Goal: Information Seeking & Learning: Learn about a topic

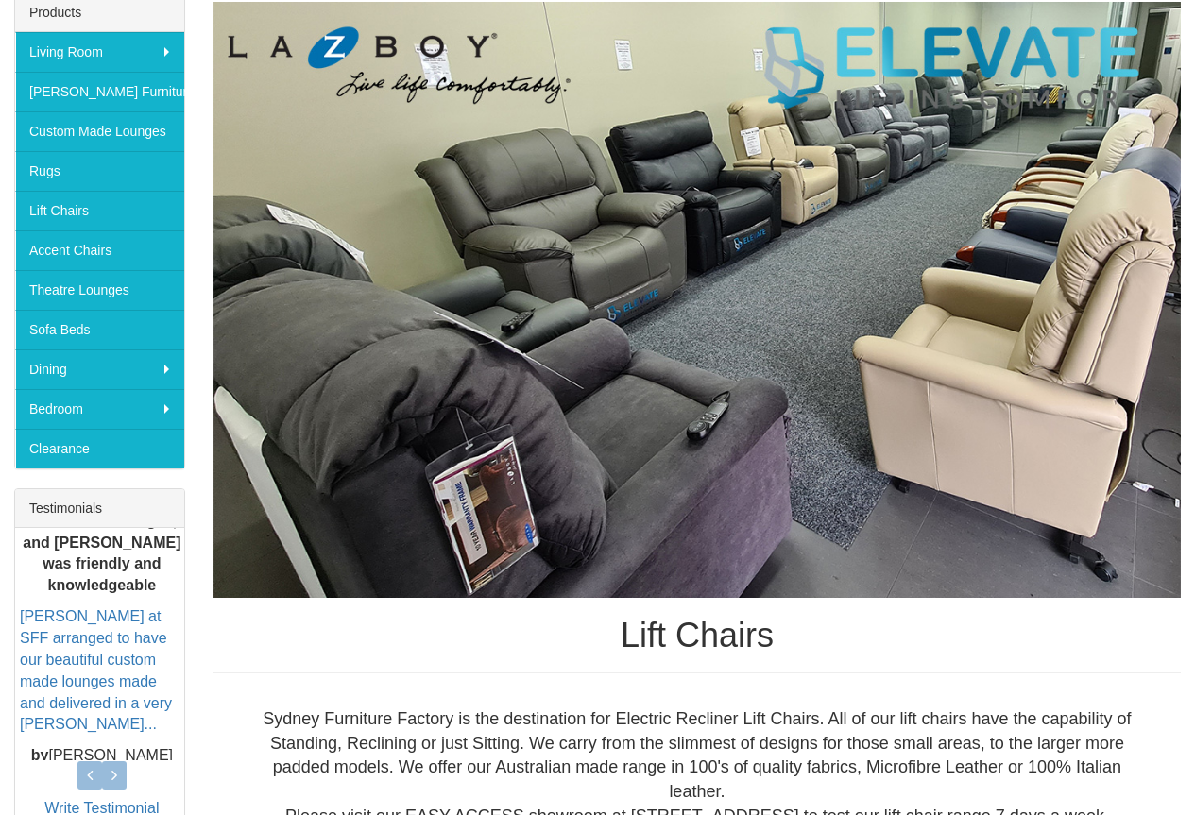
scroll to position [378, 0]
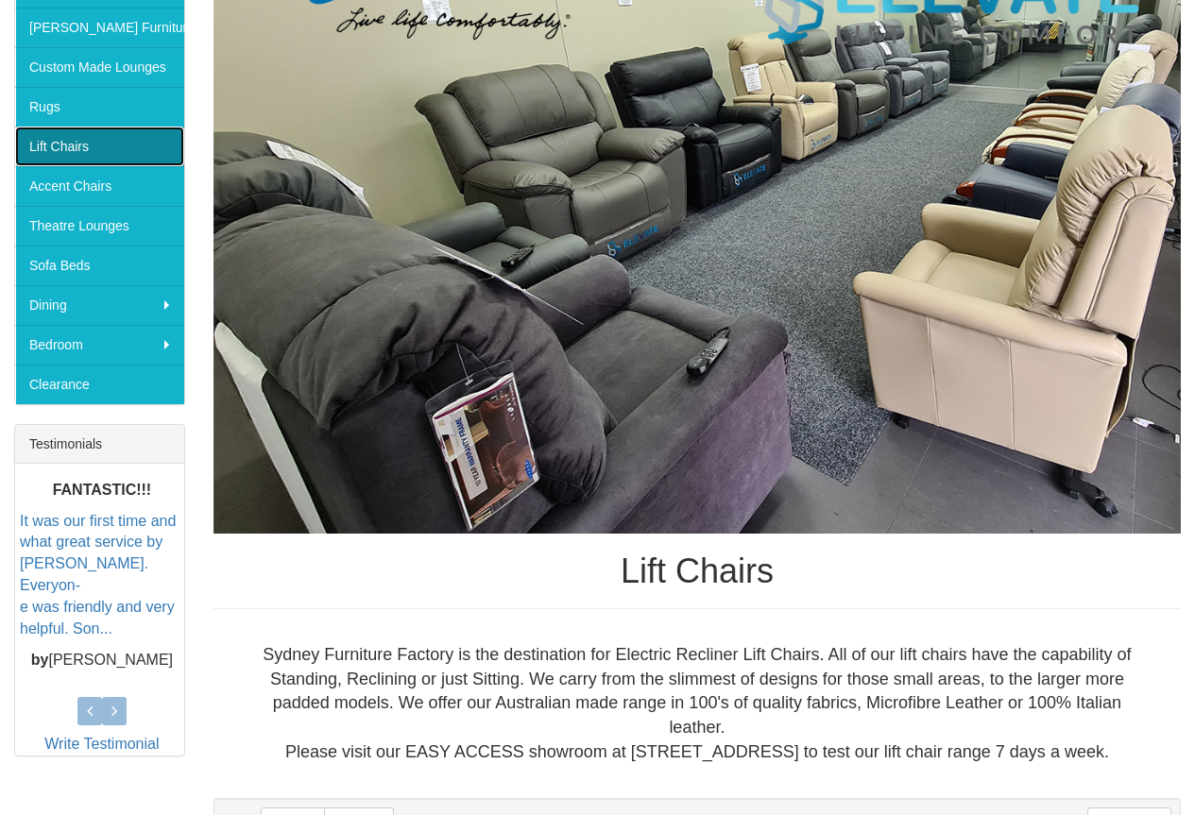
click at [57, 144] on link "Lift Chairs" at bounding box center [99, 147] width 169 height 40
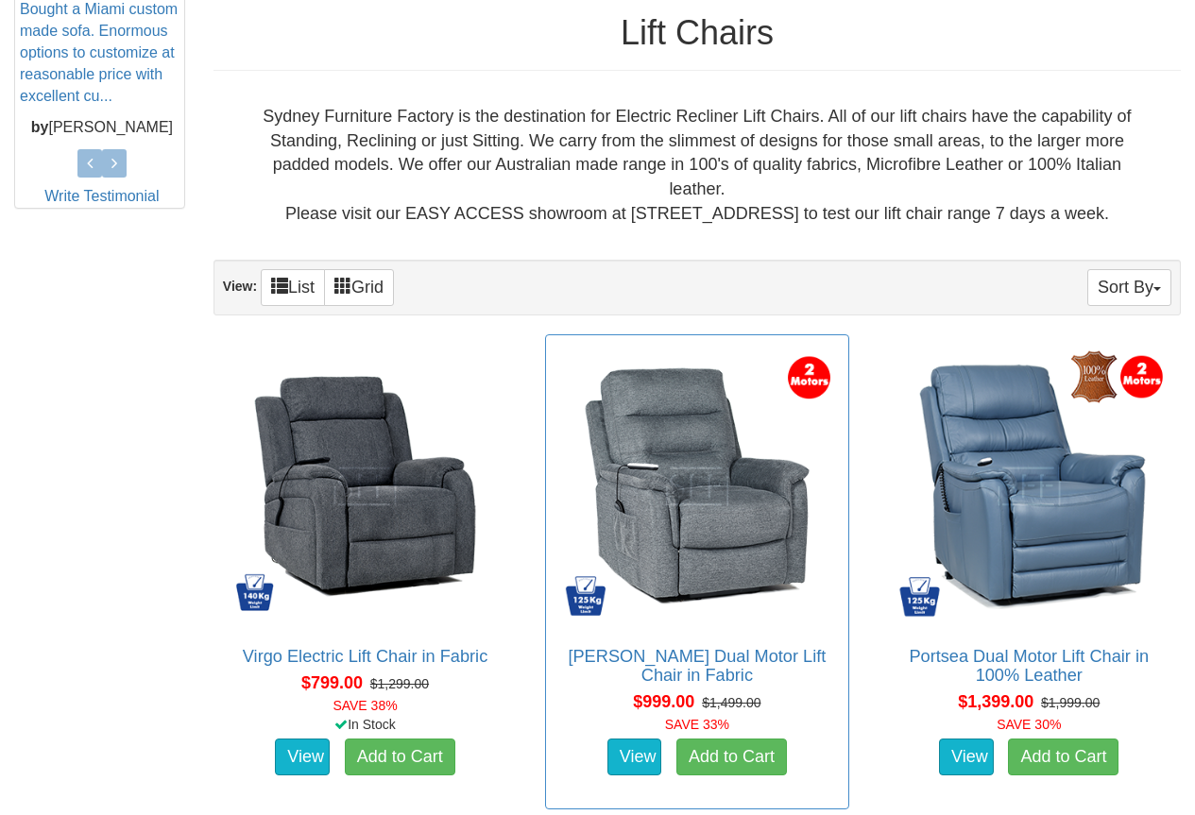
scroll to position [944, 0]
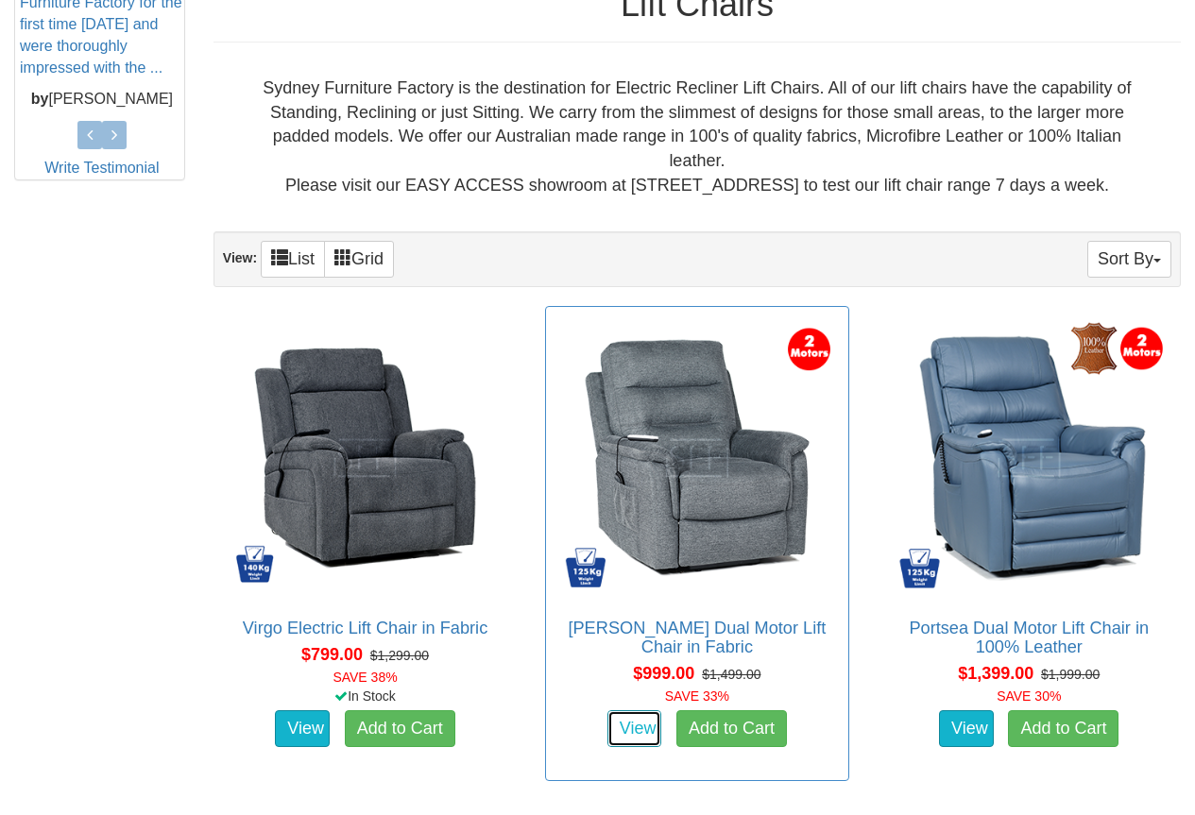
click at [636, 728] on link "View" at bounding box center [634, 729] width 55 height 38
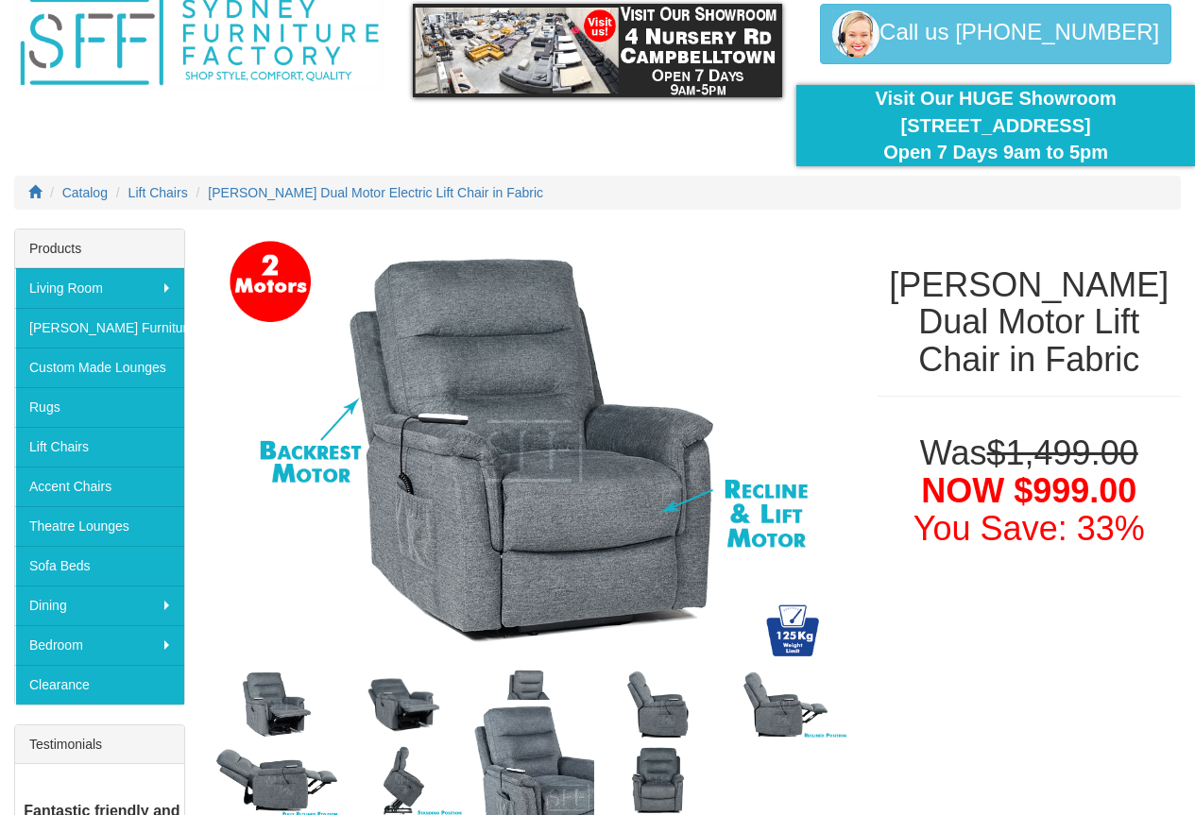
scroll to position [189, 0]
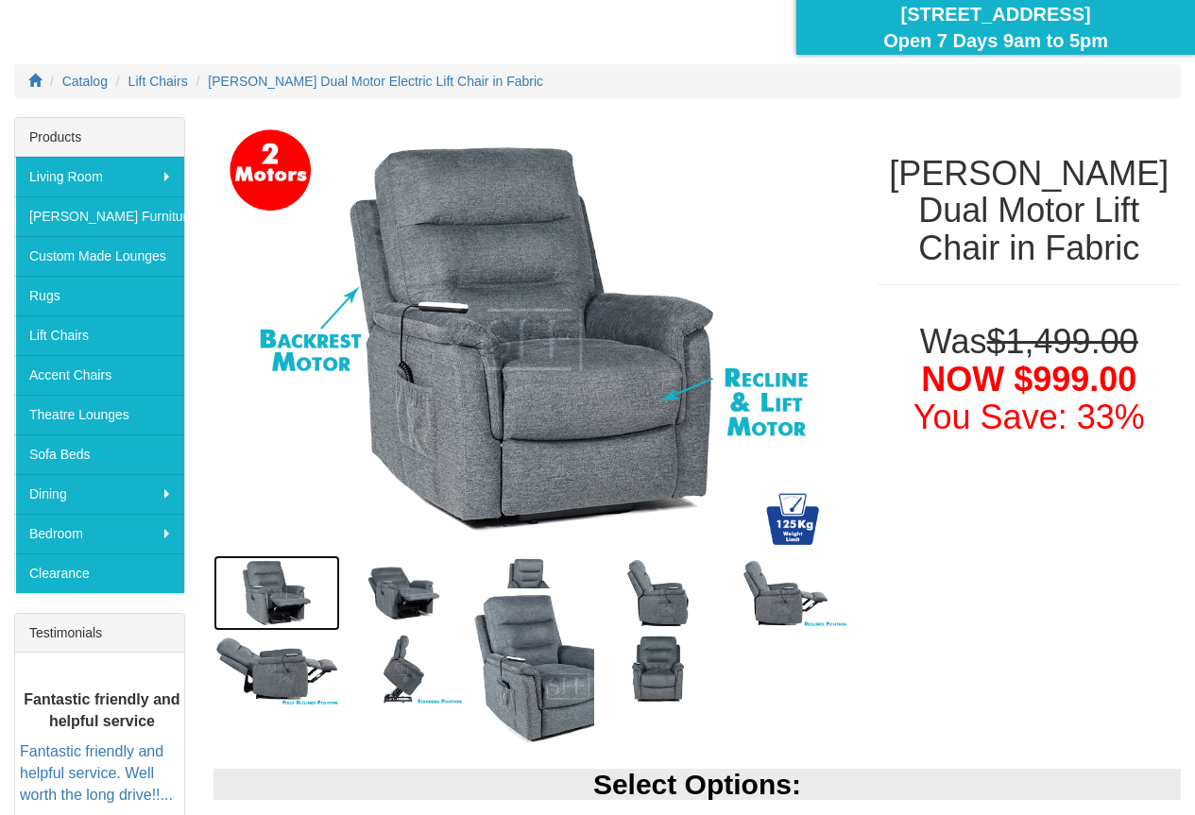
click at [283, 596] on img at bounding box center [276, 593] width 127 height 76
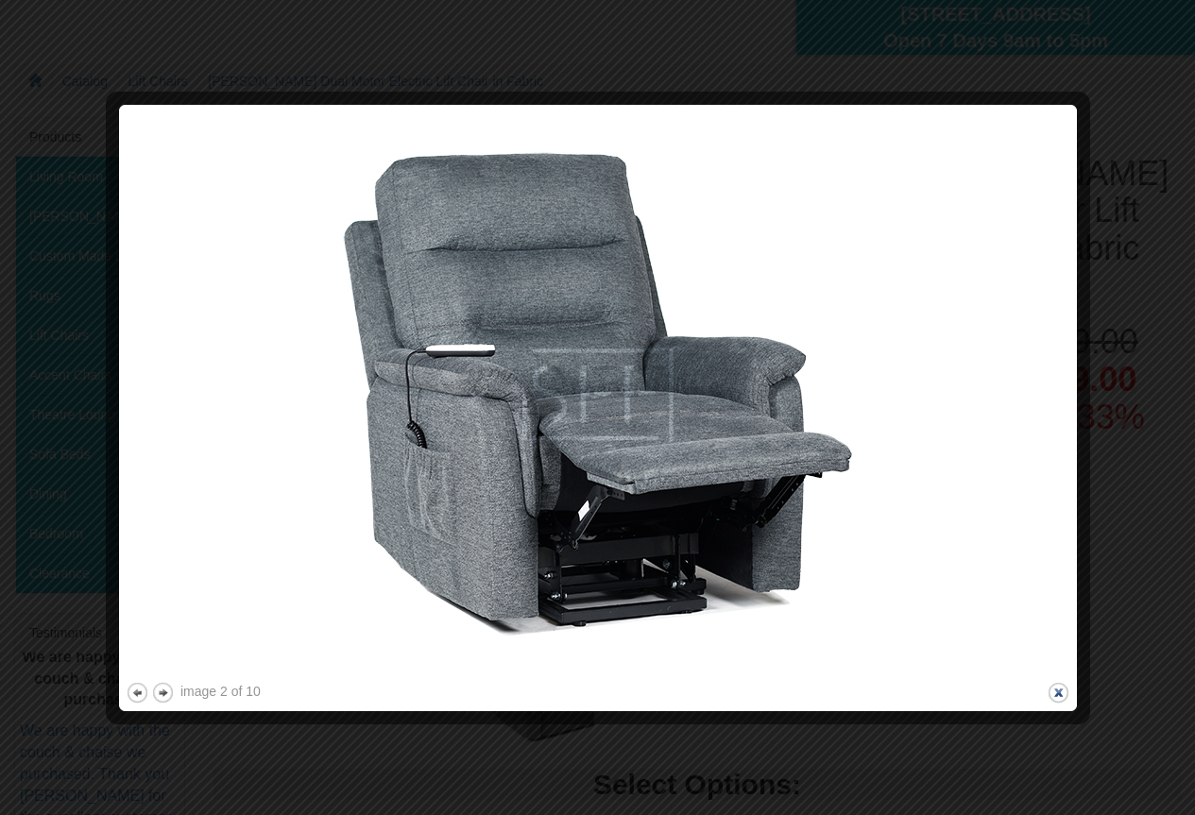
click at [1062, 690] on button "close" at bounding box center [1058, 693] width 24 height 24
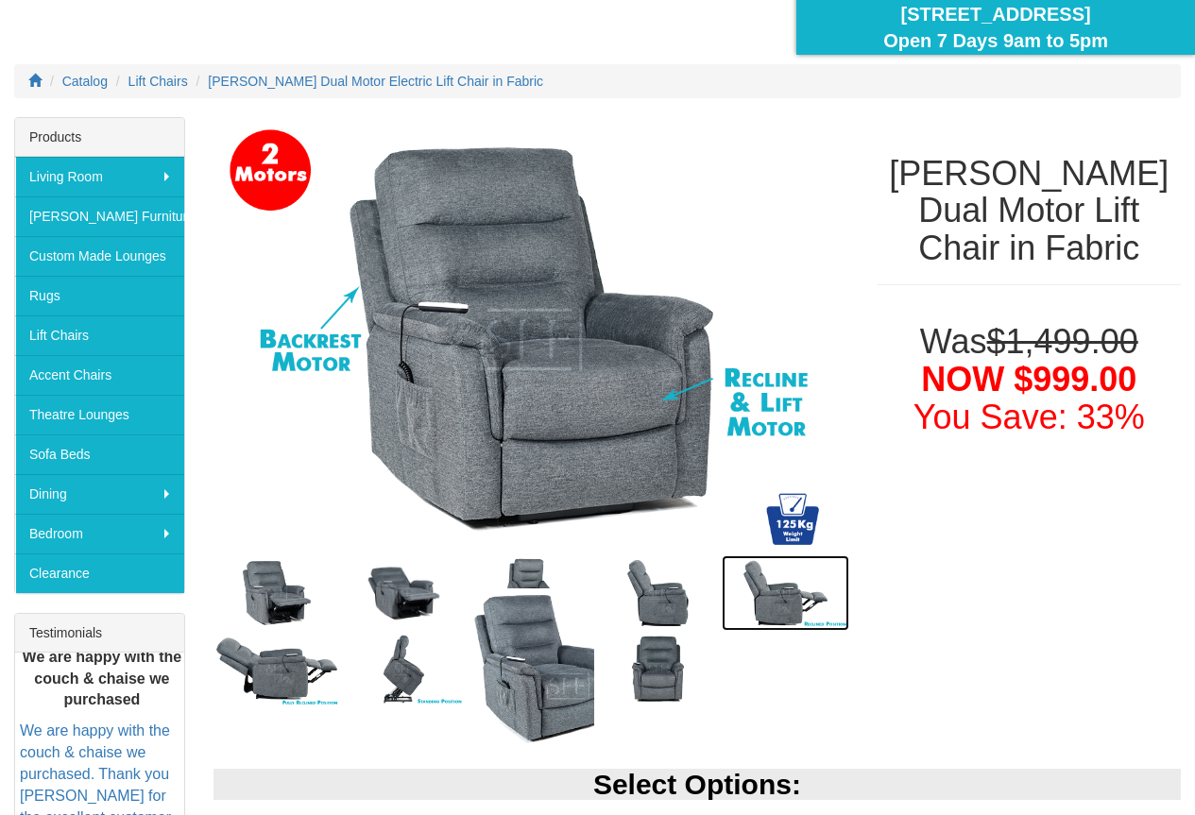
click at [790, 596] on img at bounding box center [785, 593] width 127 height 76
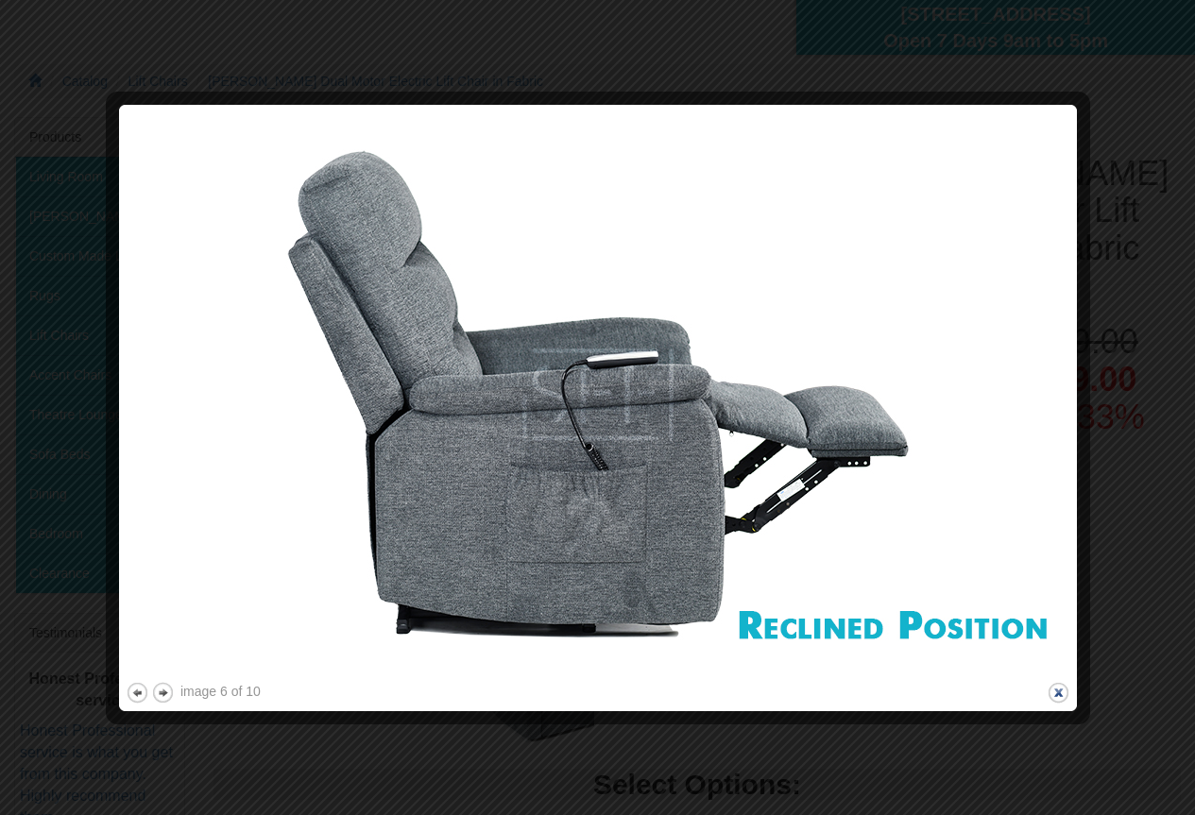
click at [1059, 694] on button "close" at bounding box center [1058, 693] width 24 height 24
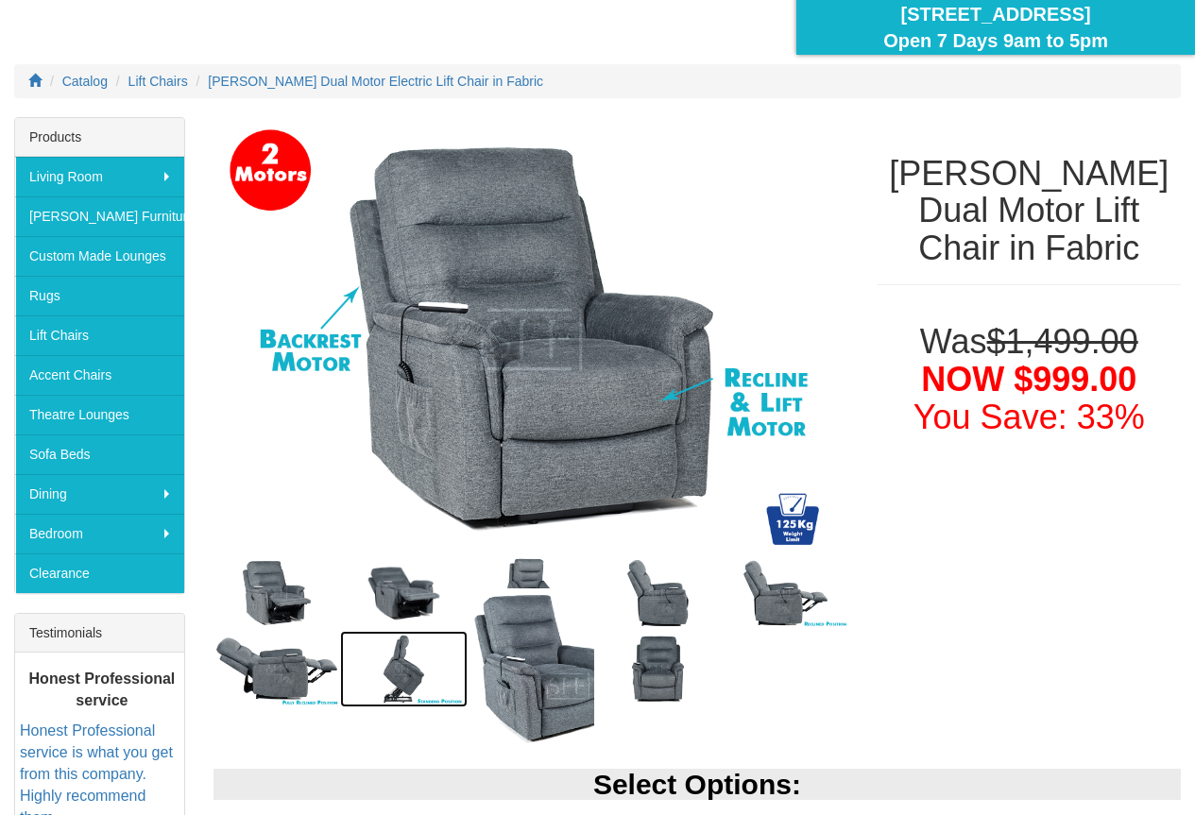
click at [412, 665] on img at bounding box center [403, 669] width 127 height 76
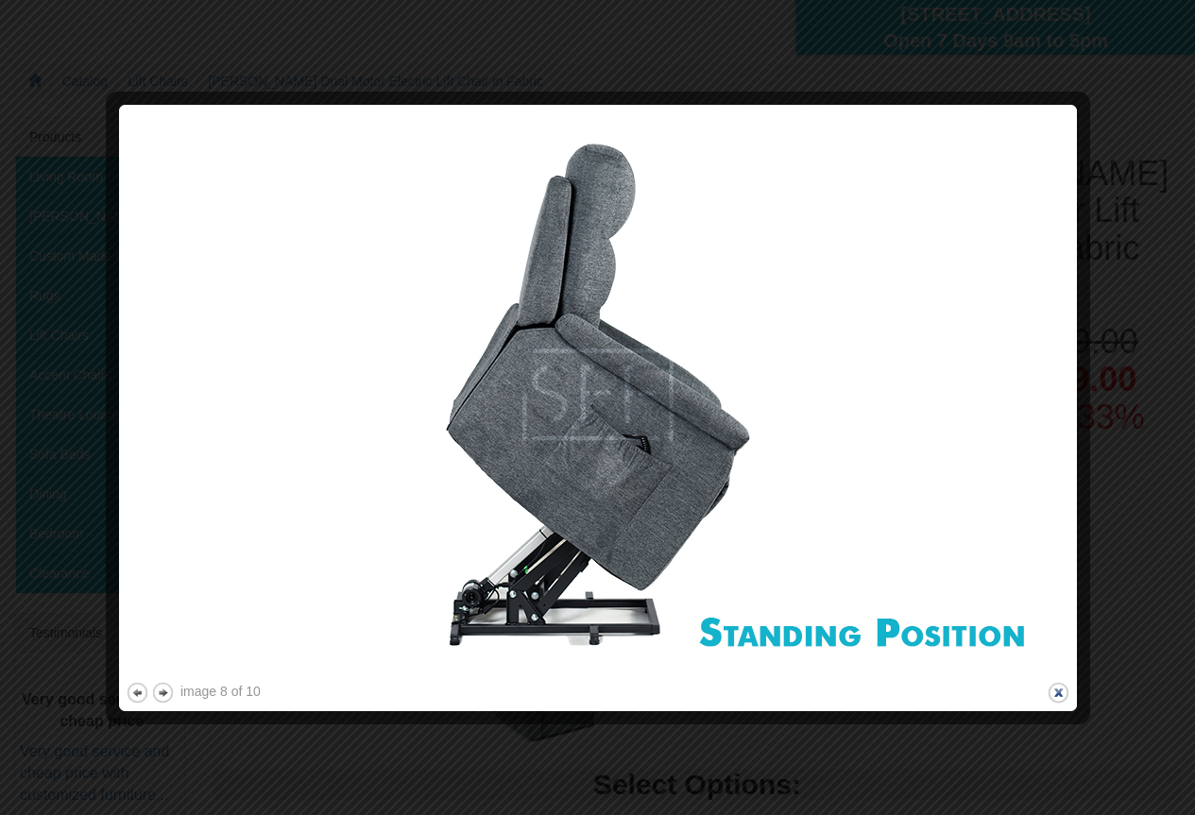
click at [1057, 692] on button "close" at bounding box center [1058, 693] width 24 height 24
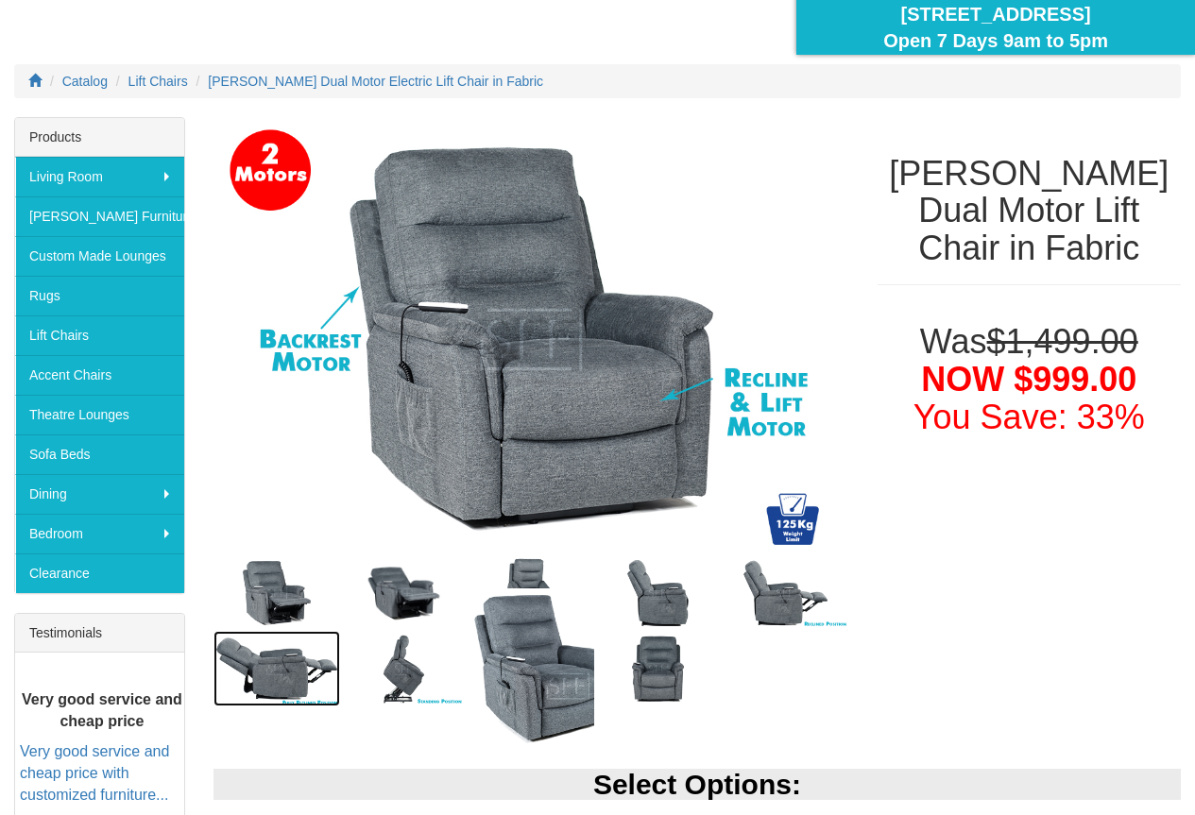
click at [256, 666] on img at bounding box center [276, 669] width 127 height 76
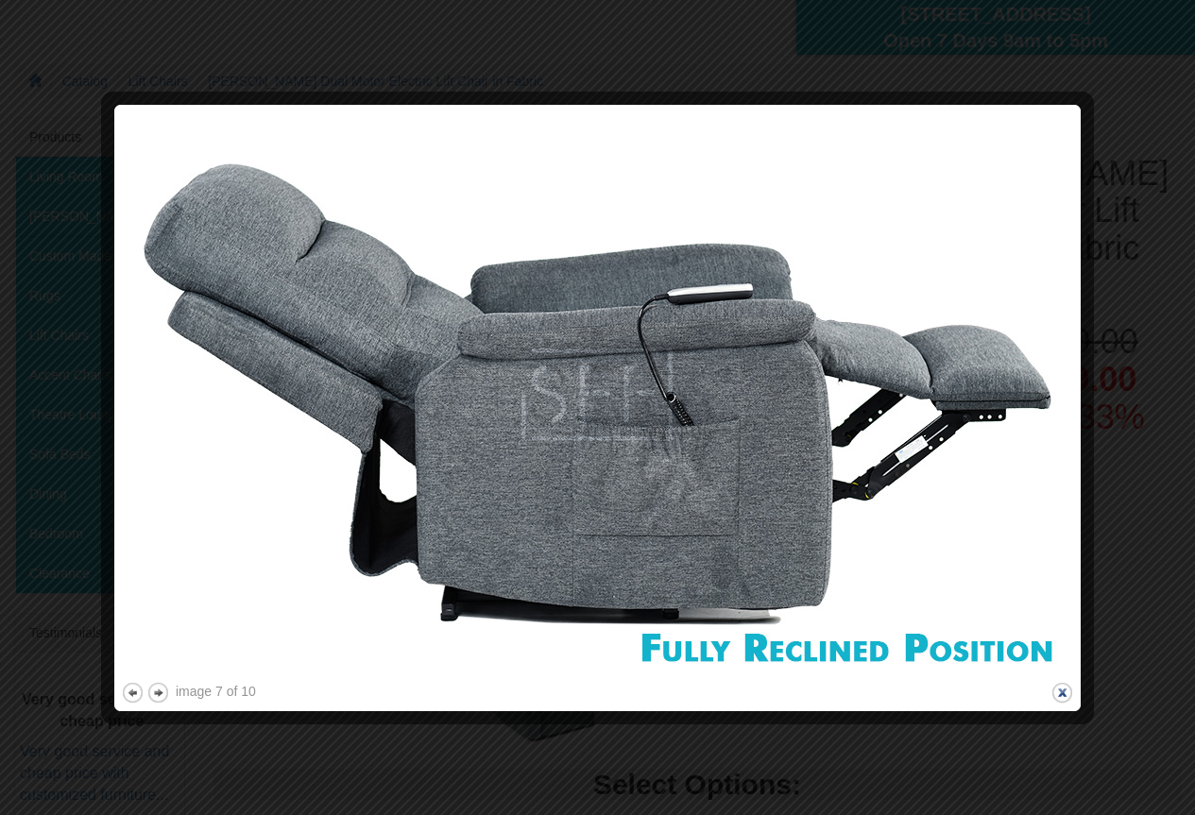
click at [1068, 689] on button "close" at bounding box center [1062, 693] width 24 height 24
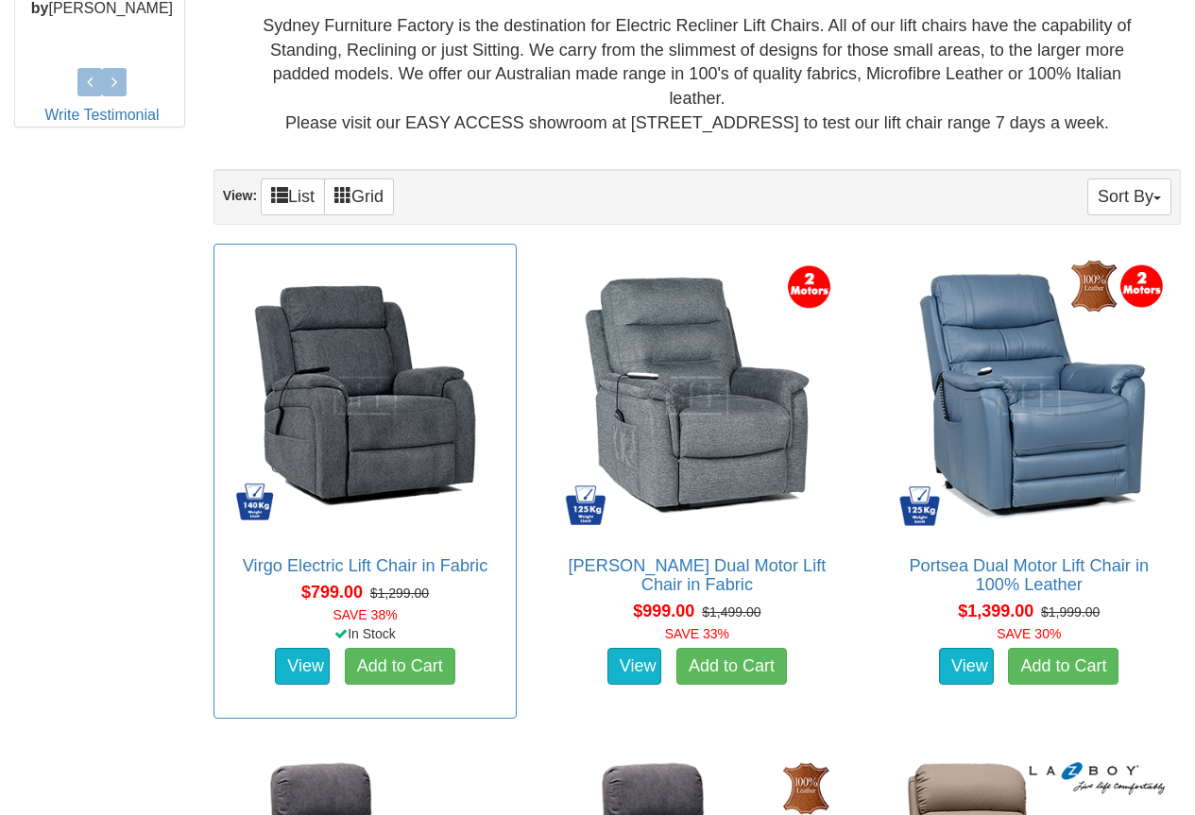
scroll to position [1040, 0]
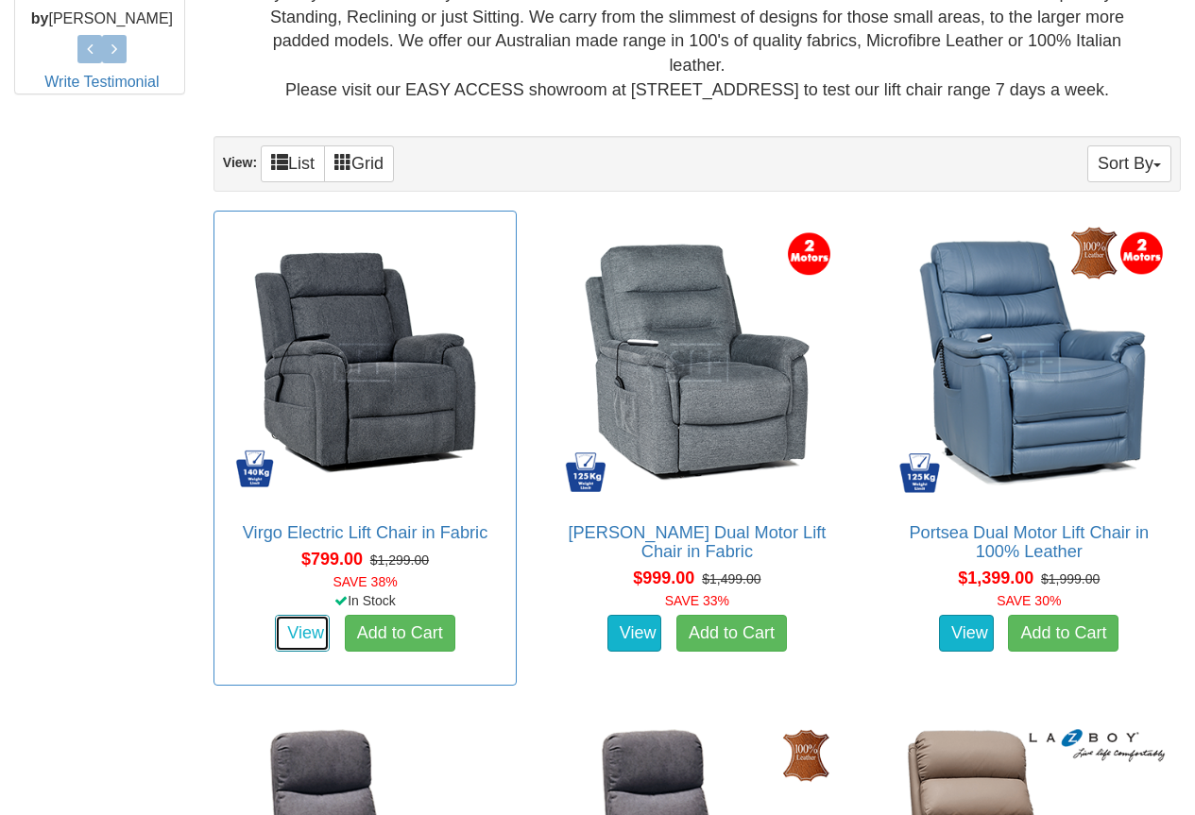
click at [289, 627] on link "View" at bounding box center [302, 634] width 55 height 38
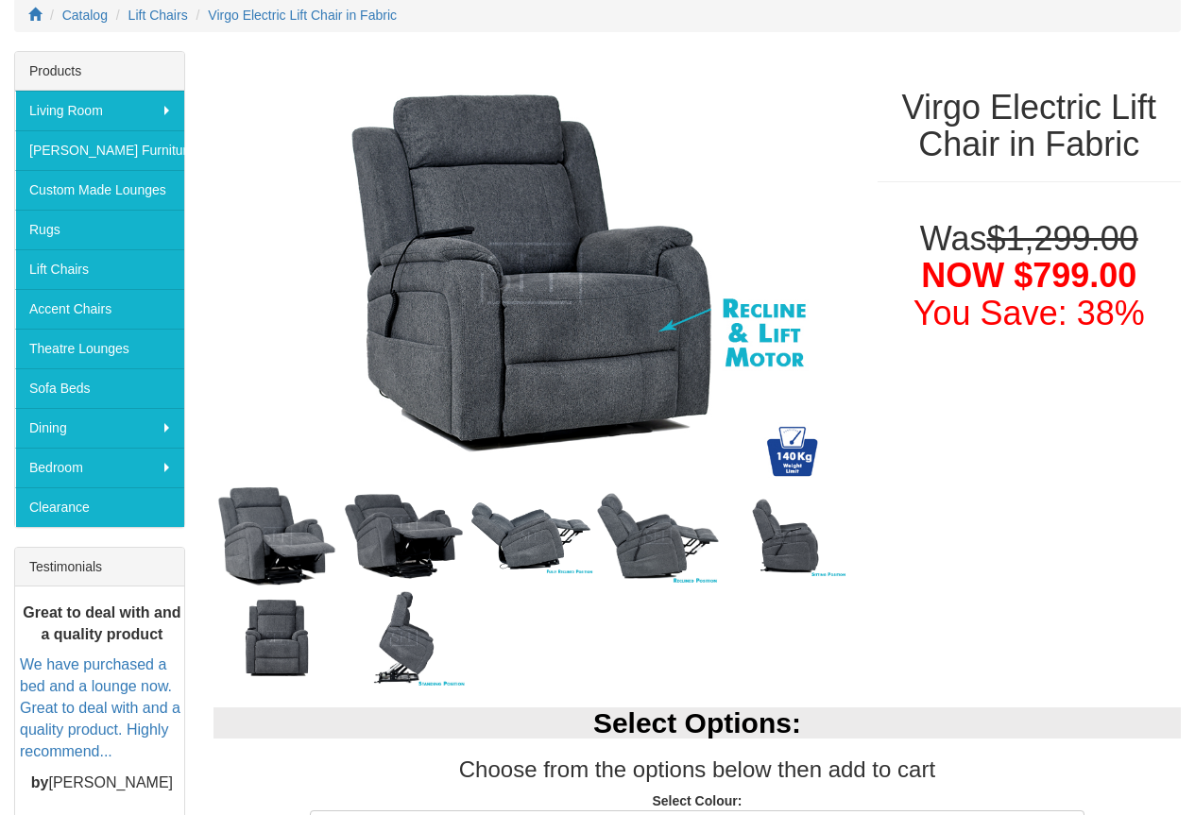
scroll to position [283, 0]
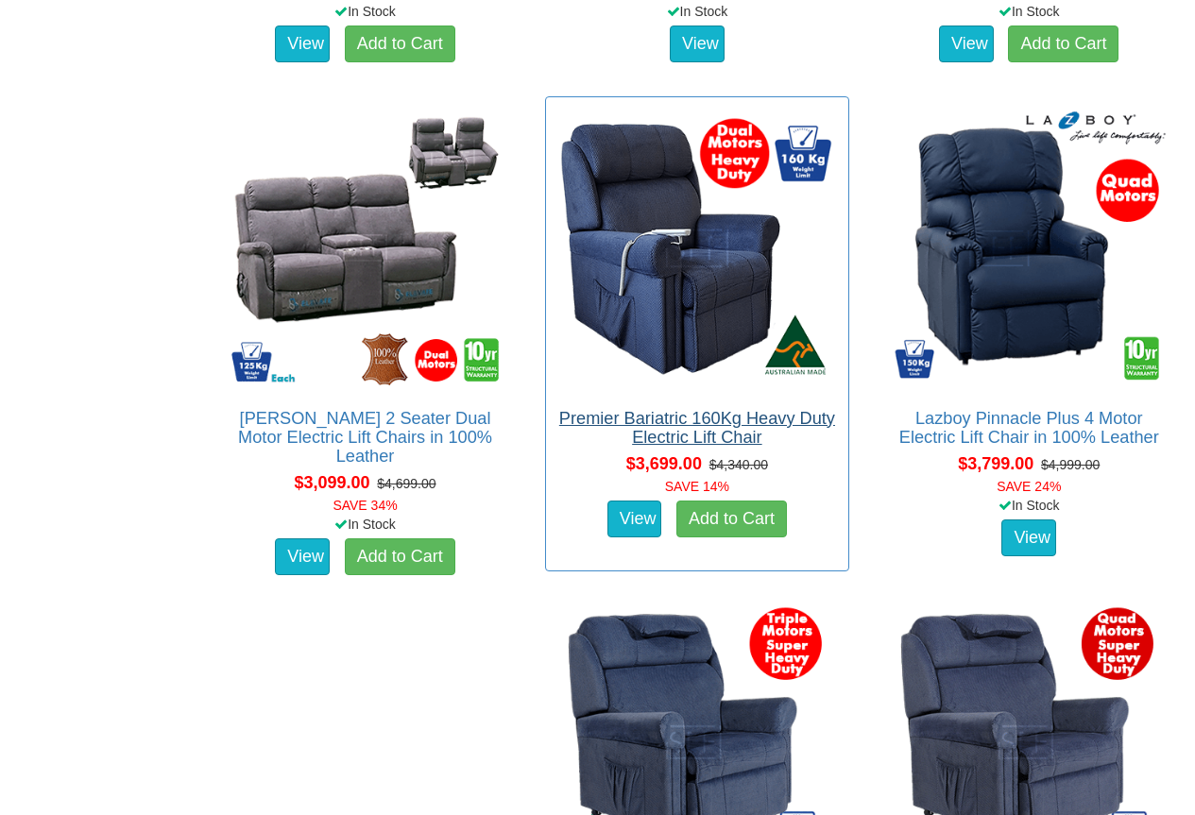
scroll to position [4438, 0]
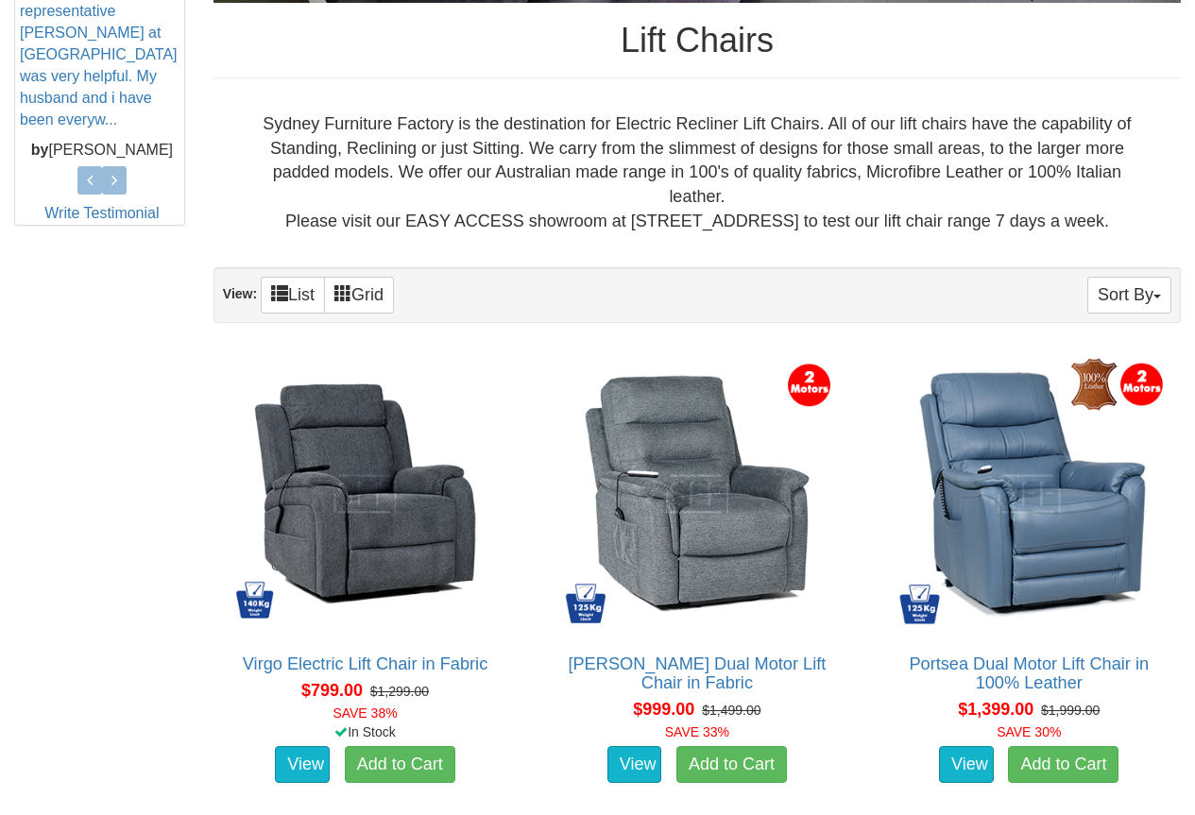
scroll to position [153, 0]
